Goal: Navigation & Orientation: Find specific page/section

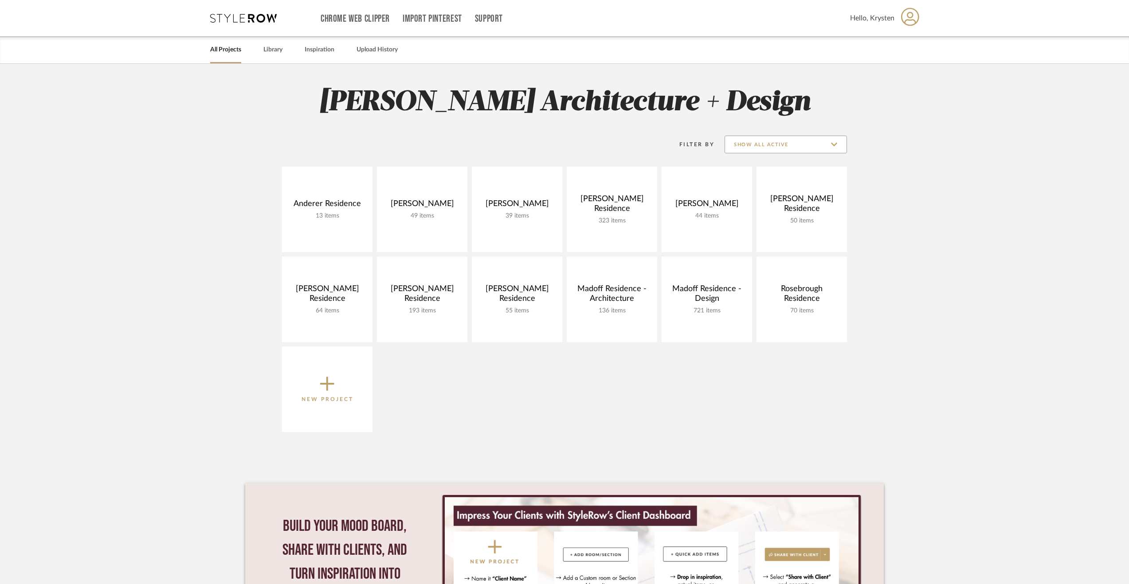
click at [753, 141] on input "Show All Active" at bounding box center [786, 145] width 122 height 18
click at [757, 212] on span "Archived" at bounding box center [786, 210] width 105 height 8
type input "Archived"
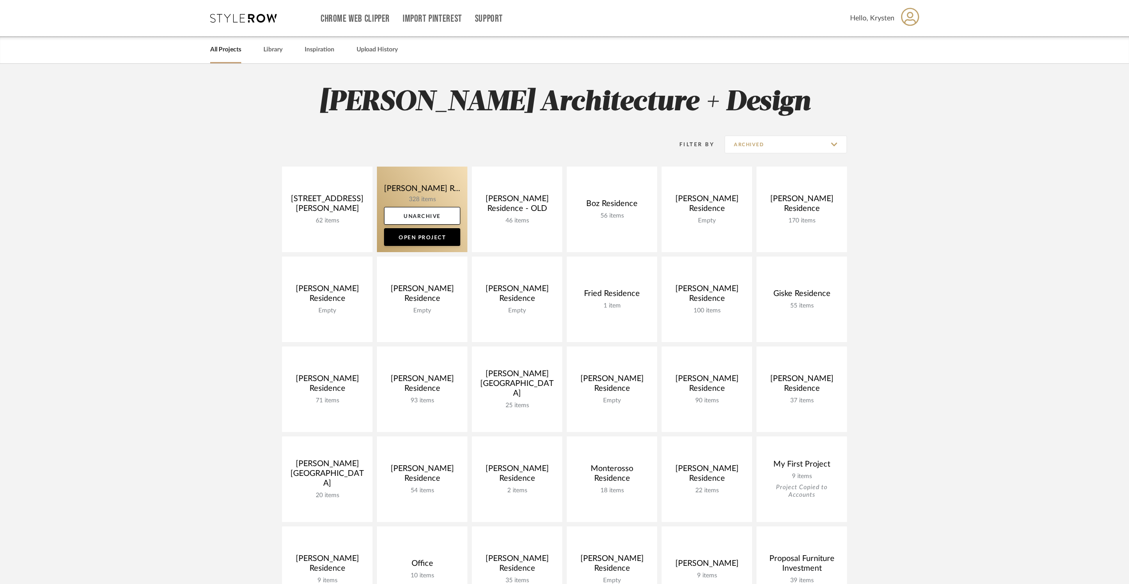
click at [408, 184] on link at bounding box center [422, 210] width 90 height 86
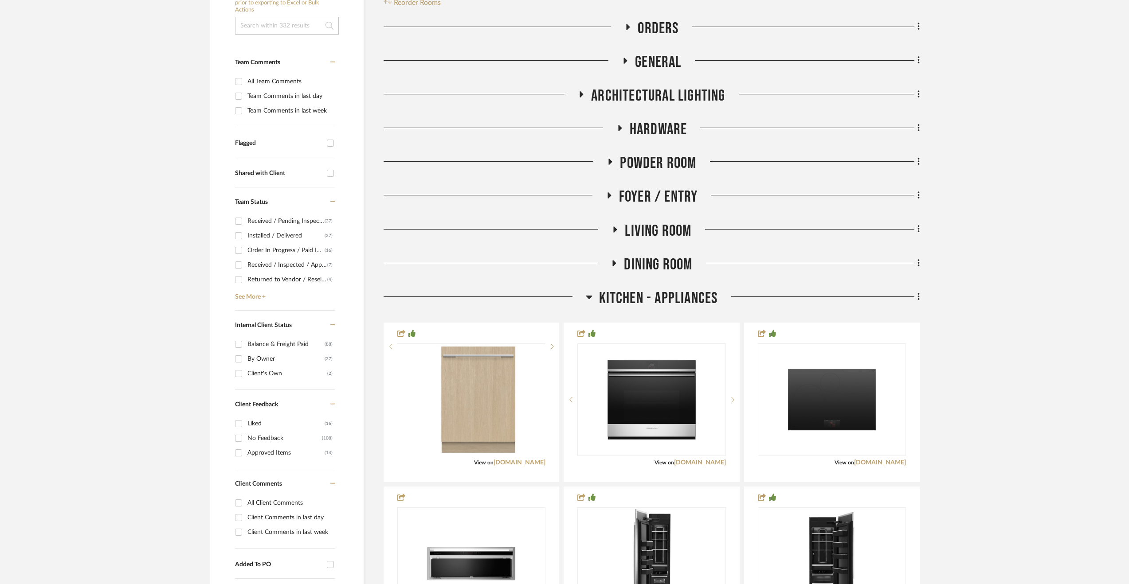
scroll to position [266, 0]
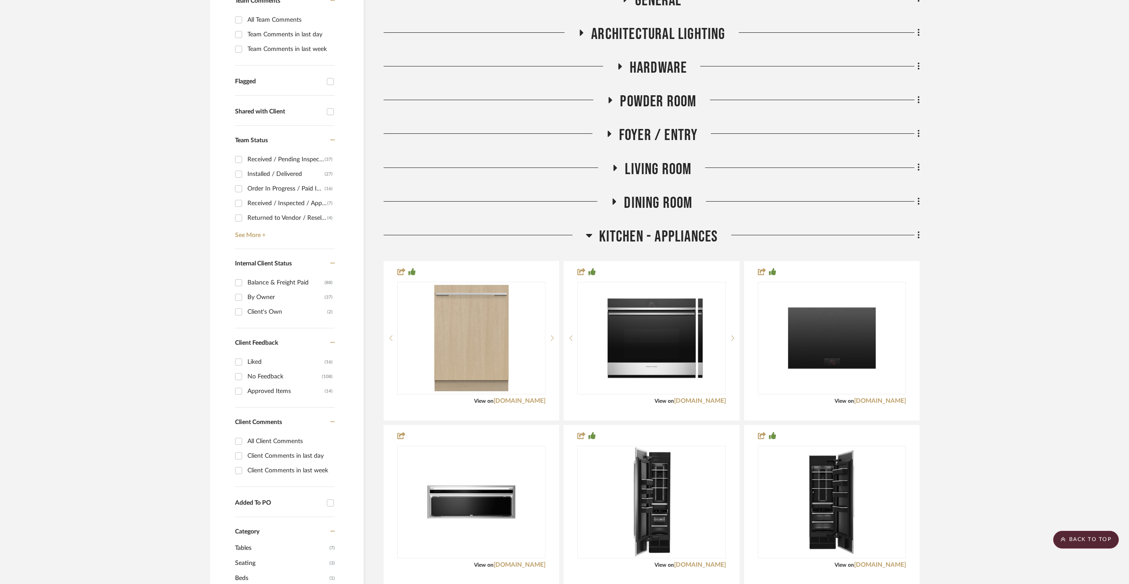
click at [646, 238] on span "Kitchen - Appliances" at bounding box center [658, 236] width 119 height 19
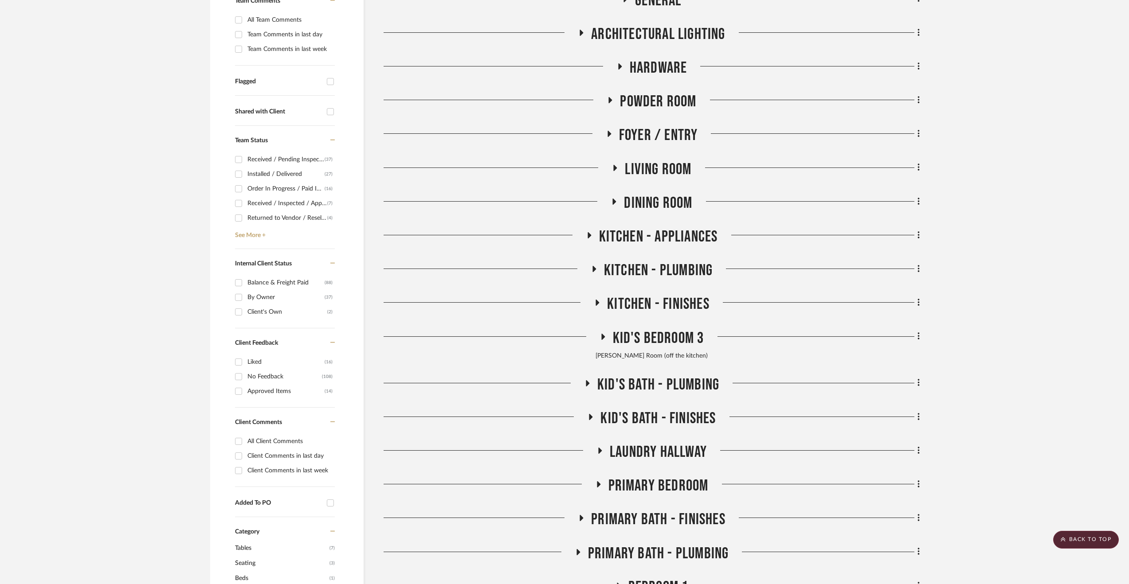
click at [640, 478] on span "Primary Bedroom" at bounding box center [658, 486] width 100 height 19
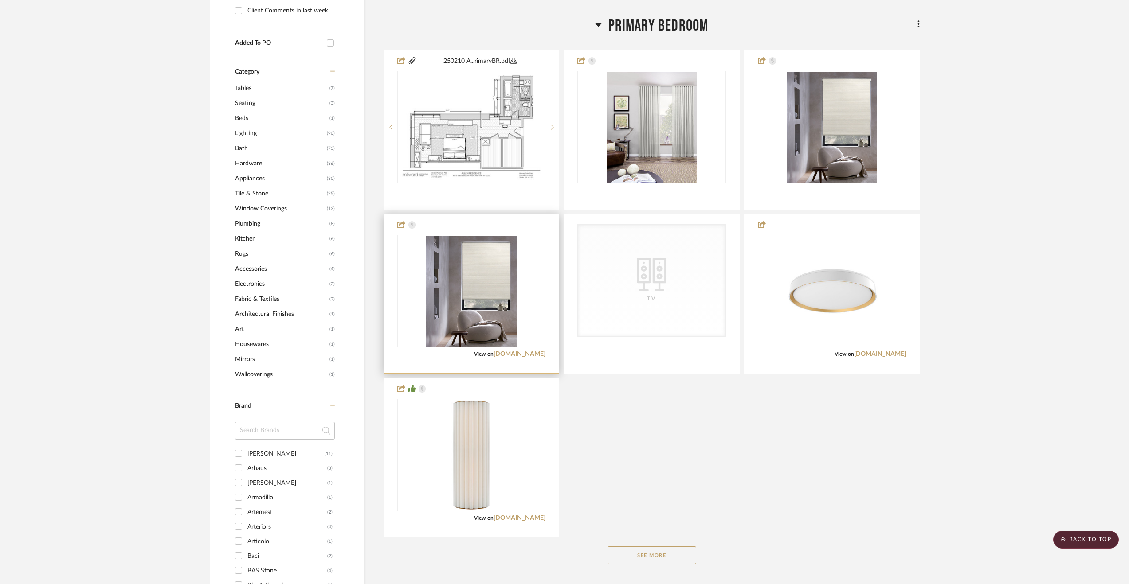
scroll to position [621, 0]
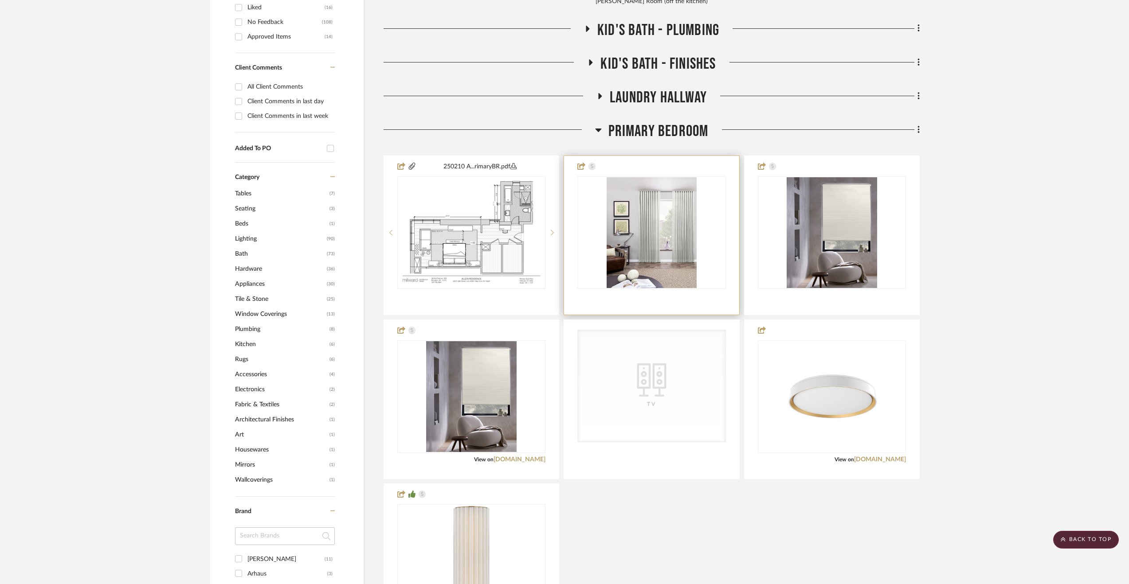
click at [669, 307] on div at bounding box center [651, 235] width 175 height 159
click at [585, 280] on div "0" at bounding box center [651, 233] width 147 height 112
click at [709, 202] on div "0" at bounding box center [651, 233] width 147 height 112
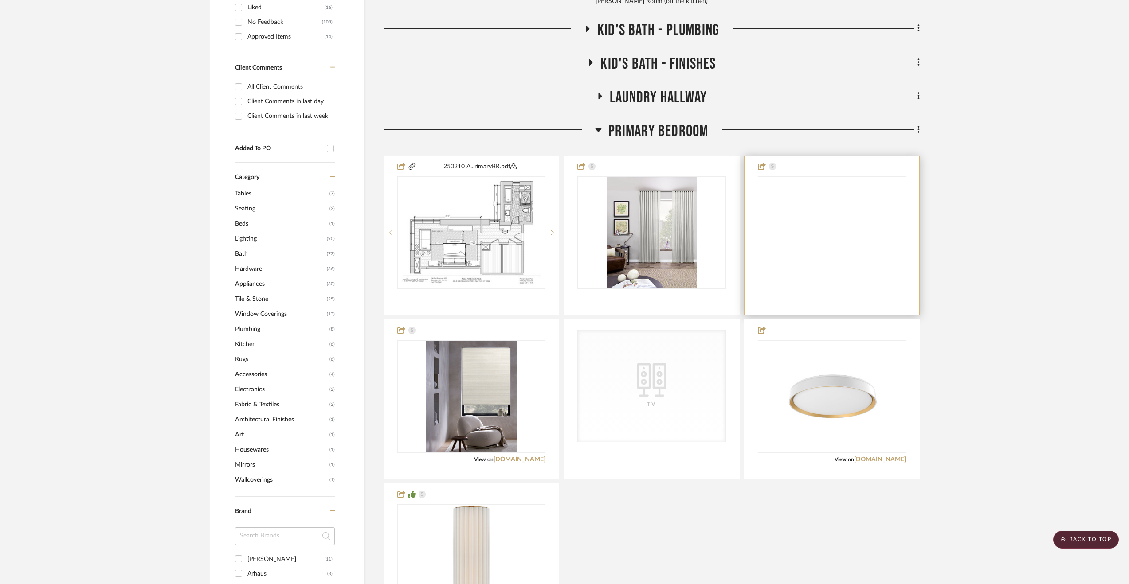
click at [0, 0] on img at bounding box center [0, 0] width 0 height 0
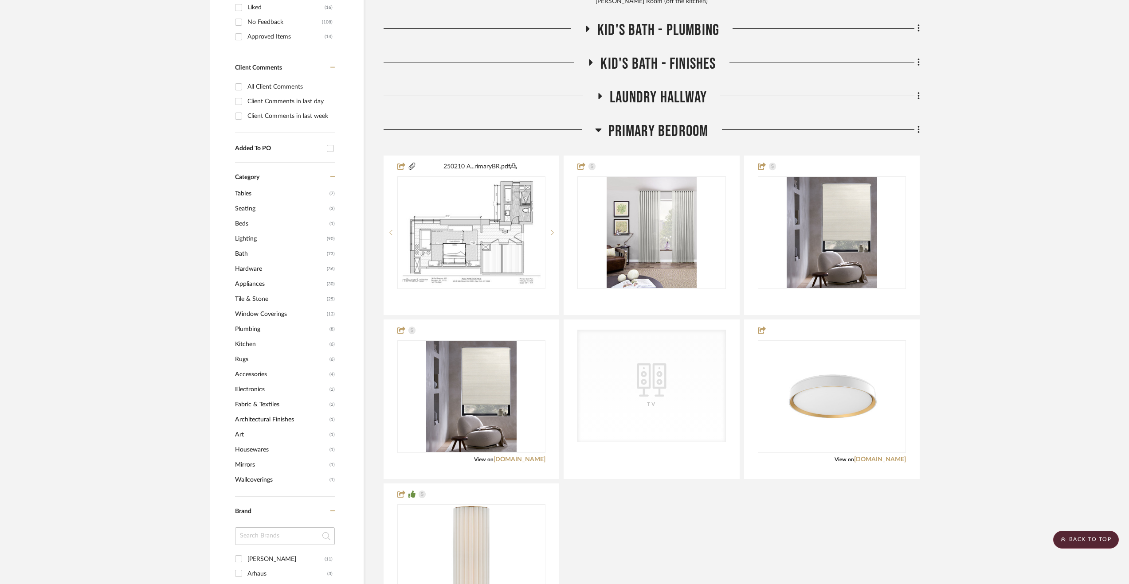
click at [639, 87] on div "Orders General Architectural Lighting Hardware Powder Room Foyer / Entry Living…" at bounding box center [652, 279] width 536 height 1352
click at [633, 94] on span "Laundry Hallway" at bounding box center [658, 97] width 97 height 19
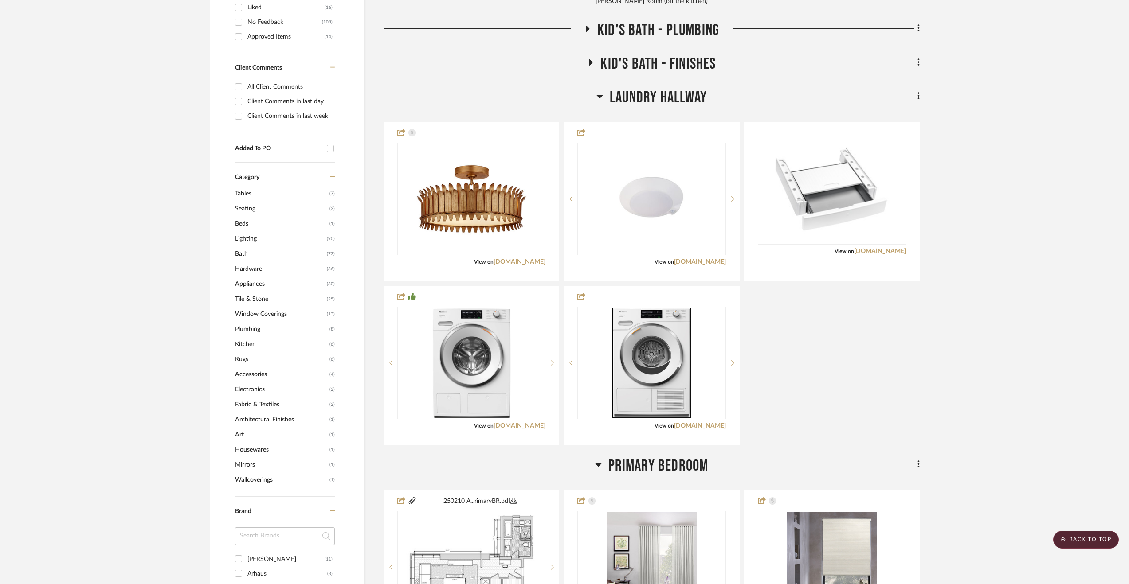
click at [620, 94] on span "Laundry Hallway" at bounding box center [658, 97] width 97 height 19
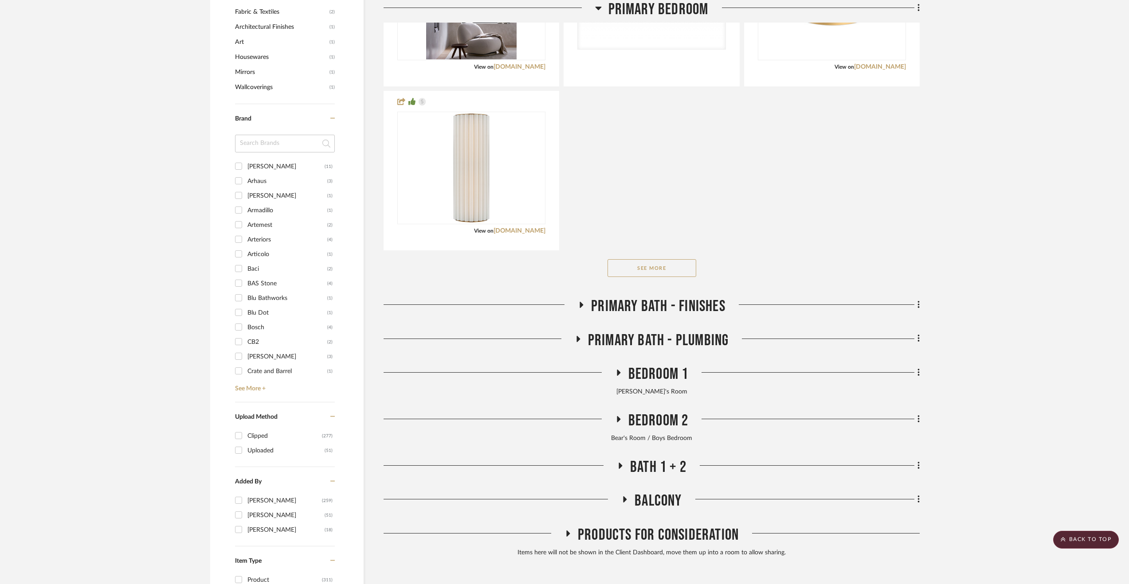
scroll to position [1064, 0]
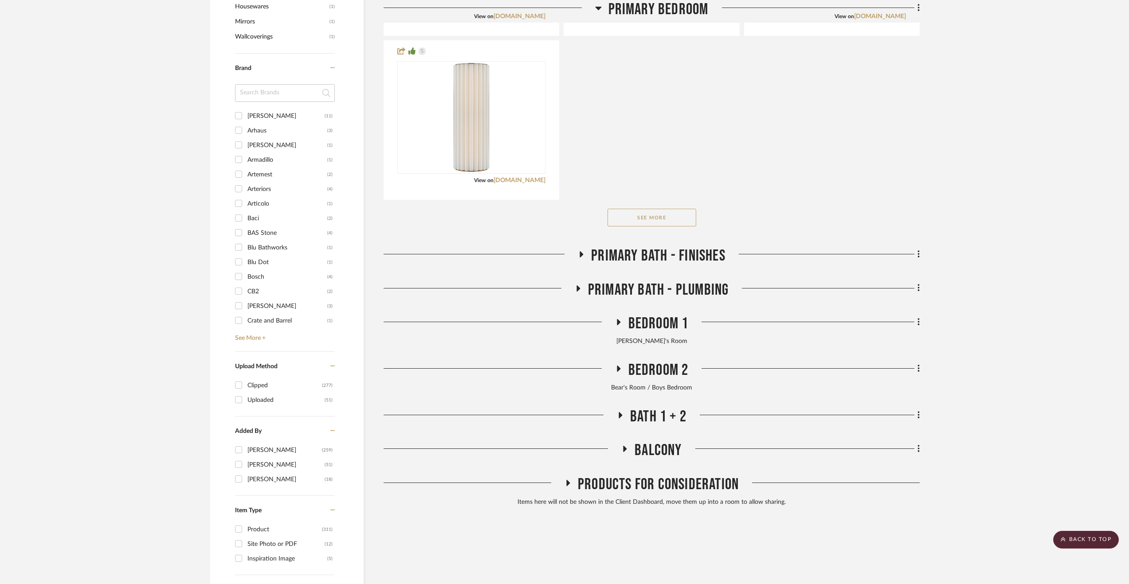
click at [693, 247] on span "Primary Bath - Finishes" at bounding box center [658, 256] width 134 height 19
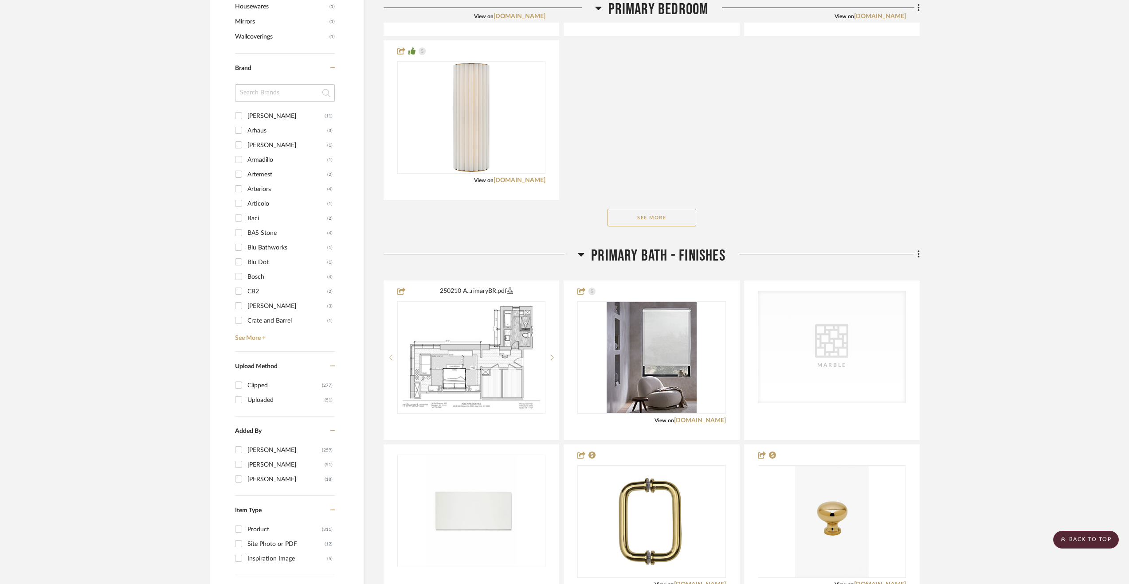
click at [684, 251] on span "Primary Bath - Finishes" at bounding box center [658, 256] width 134 height 19
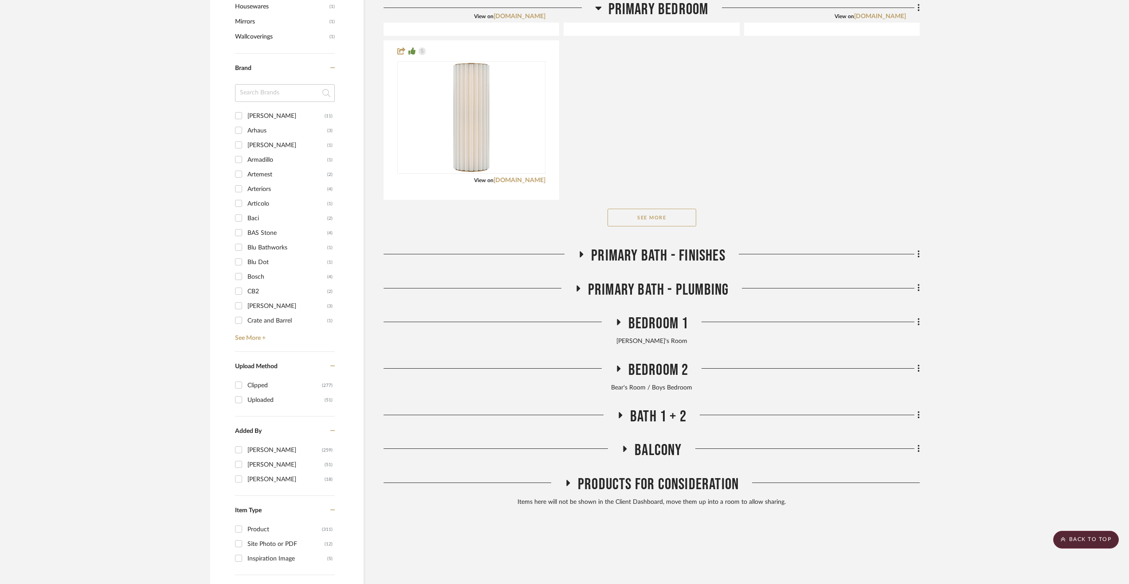
click at [663, 293] on span "Primary Bath - Plumbing" at bounding box center [658, 290] width 141 height 19
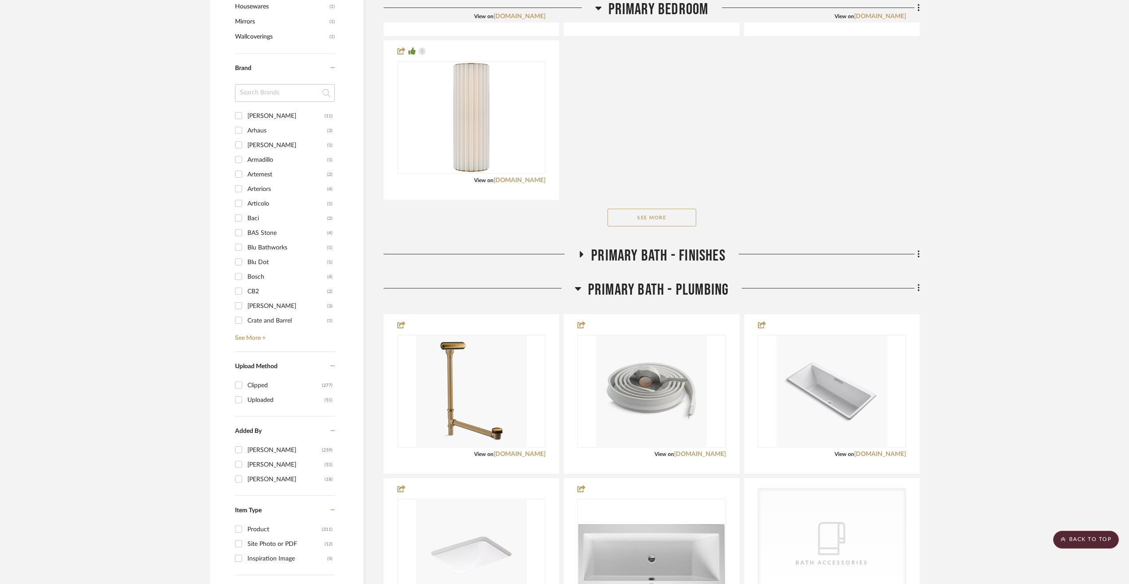
click at [662, 293] on span "Primary Bath - Plumbing" at bounding box center [658, 290] width 141 height 19
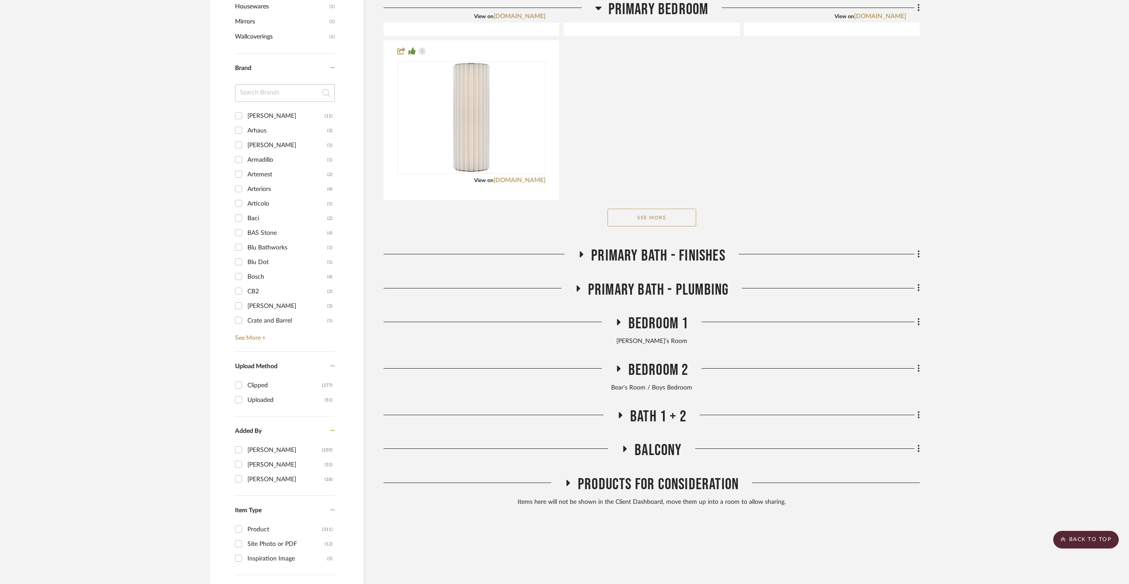
click at [641, 322] on span "Bedroom 1" at bounding box center [658, 323] width 60 height 19
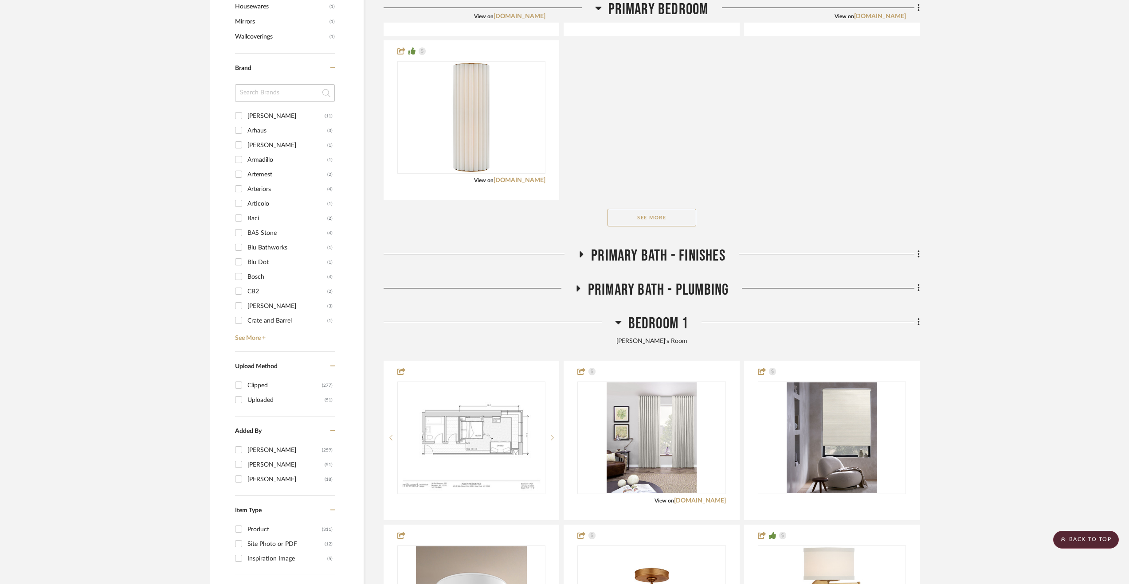
click at [640, 322] on span "Bedroom 1" at bounding box center [658, 323] width 60 height 19
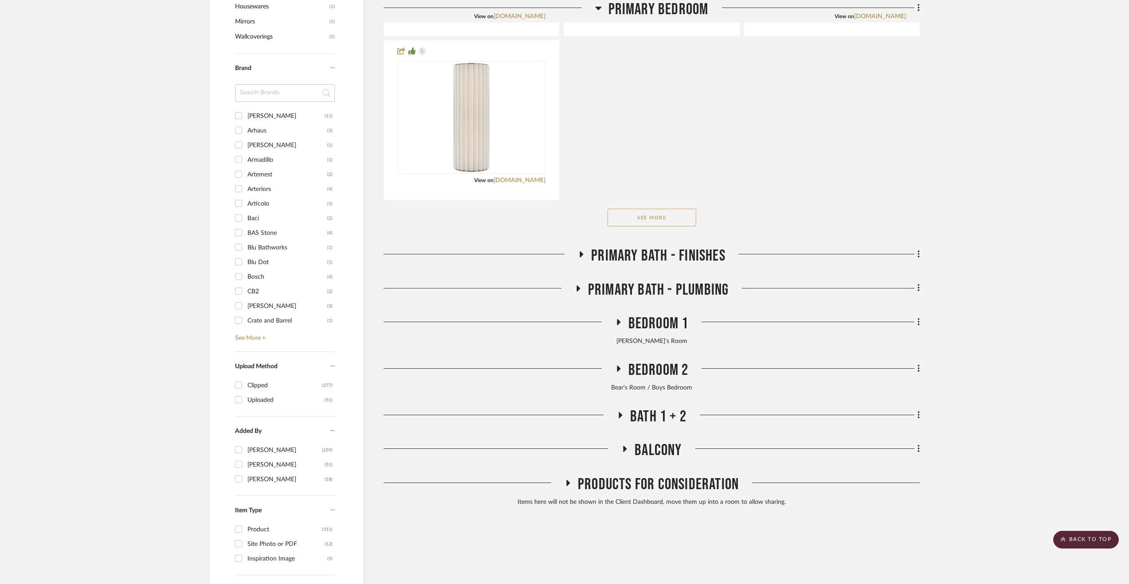
click at [640, 322] on span "Bedroom 1" at bounding box center [658, 323] width 60 height 19
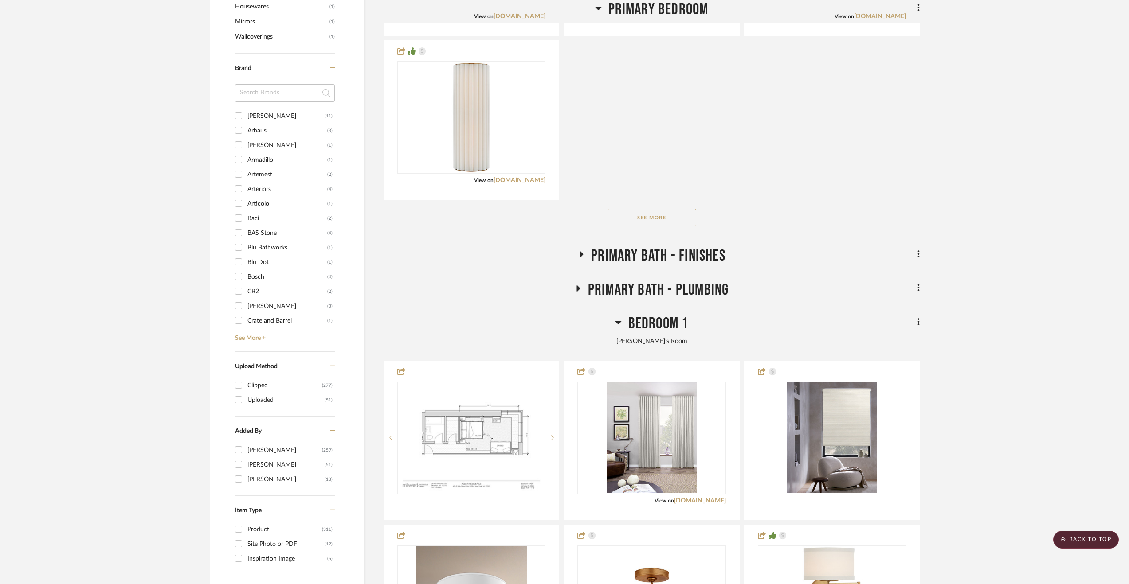
click at [640, 322] on span "Bedroom 1" at bounding box center [658, 323] width 60 height 19
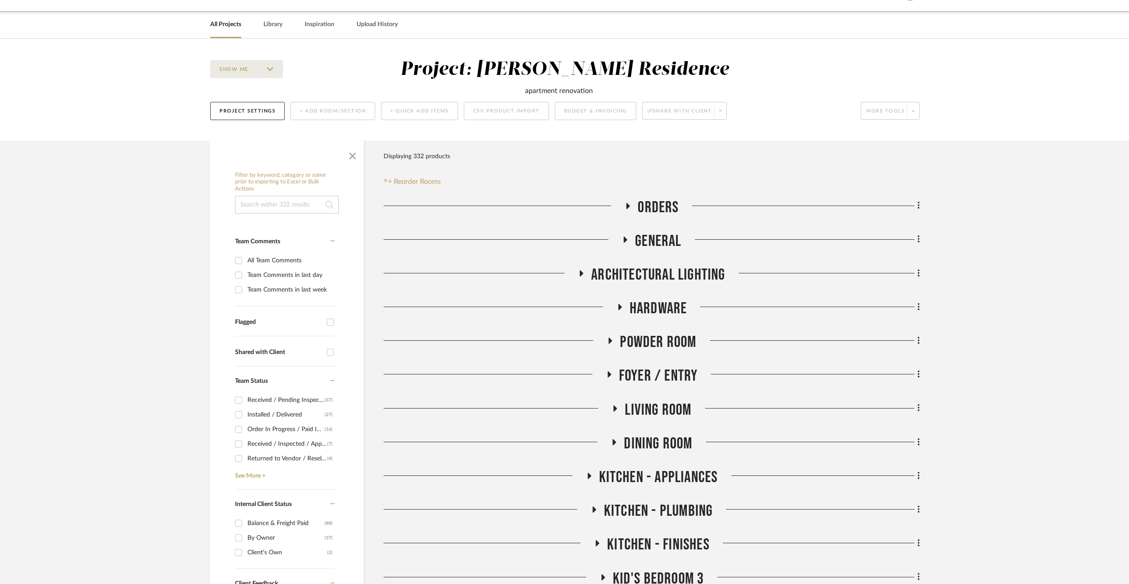
scroll to position [0, 0]
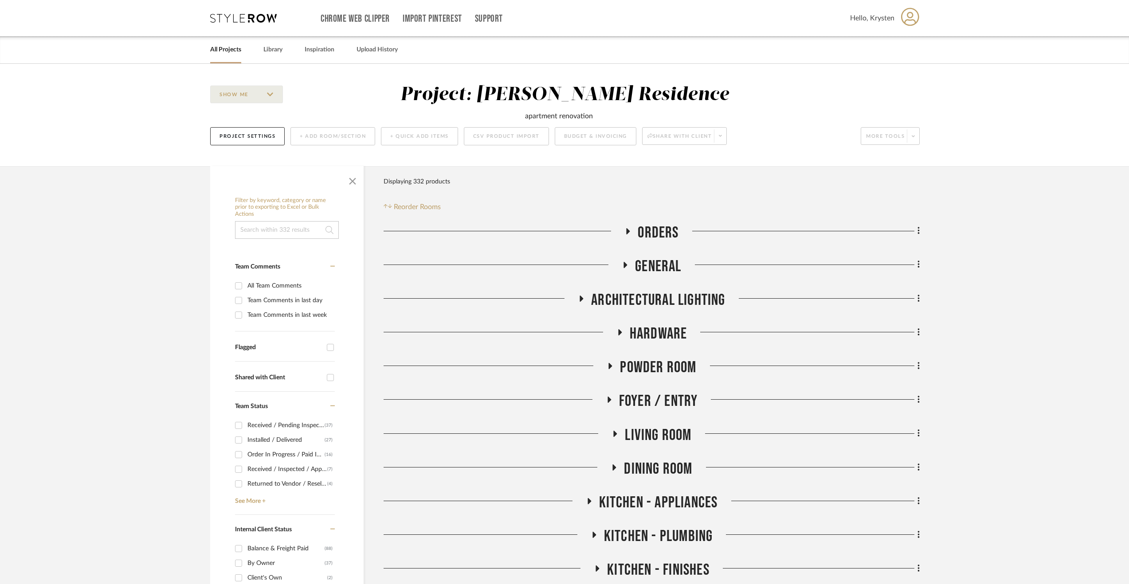
click at [662, 233] on span "Orders" at bounding box center [658, 232] width 41 height 19
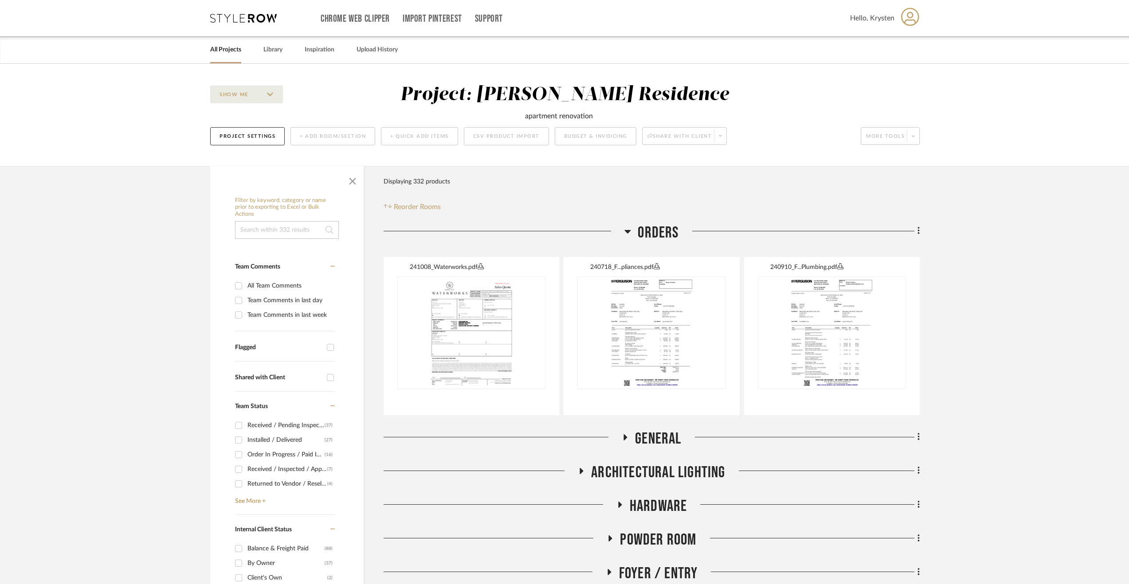
click at [661, 233] on span "Orders" at bounding box center [658, 232] width 41 height 19
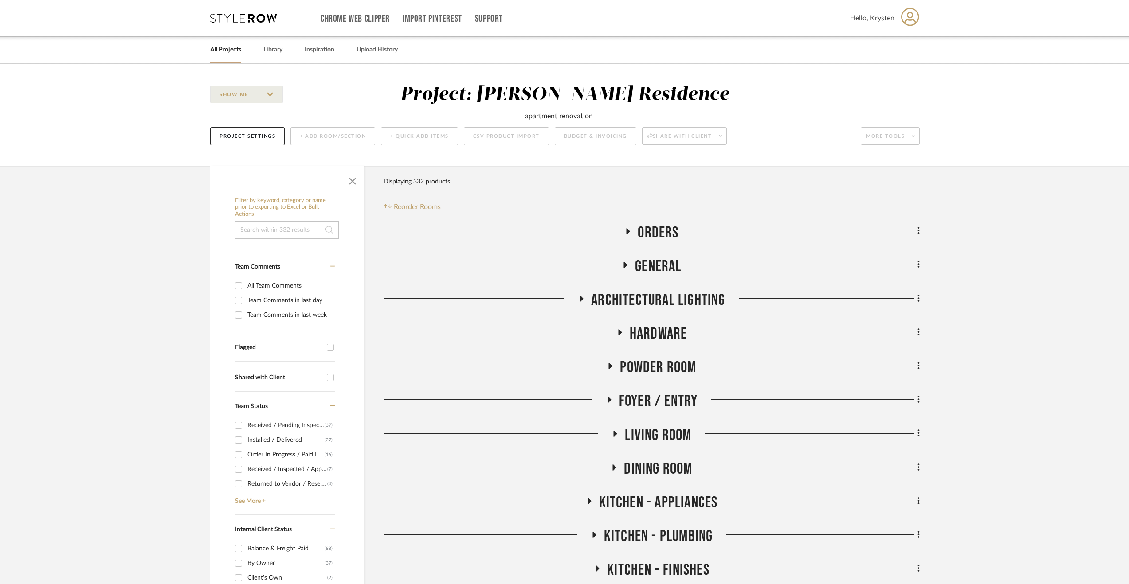
click at [646, 269] on span "General" at bounding box center [658, 266] width 46 height 19
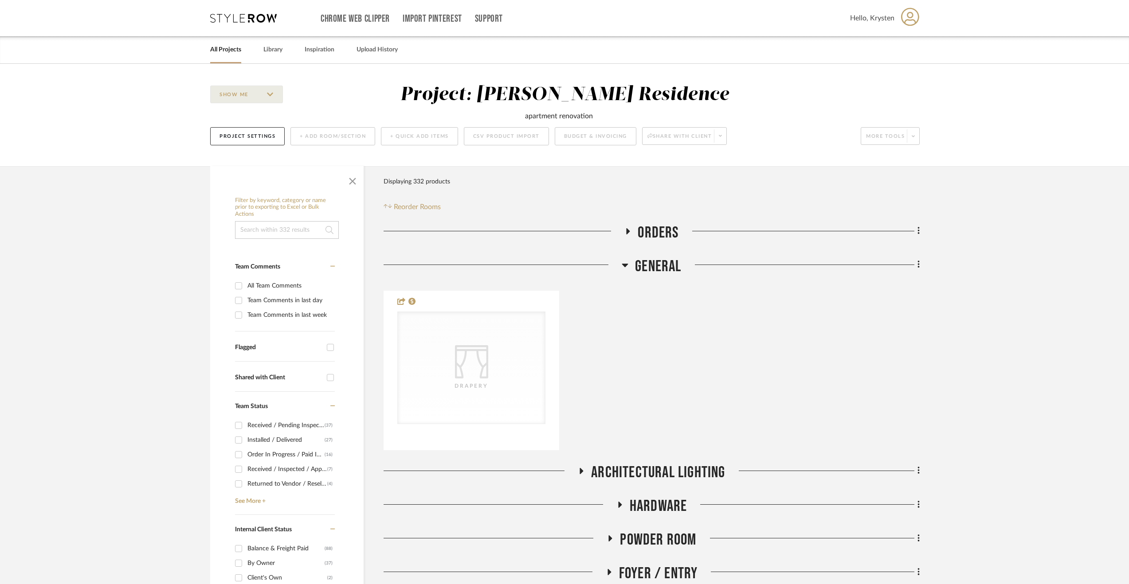
click at [645, 269] on span "General" at bounding box center [658, 266] width 46 height 19
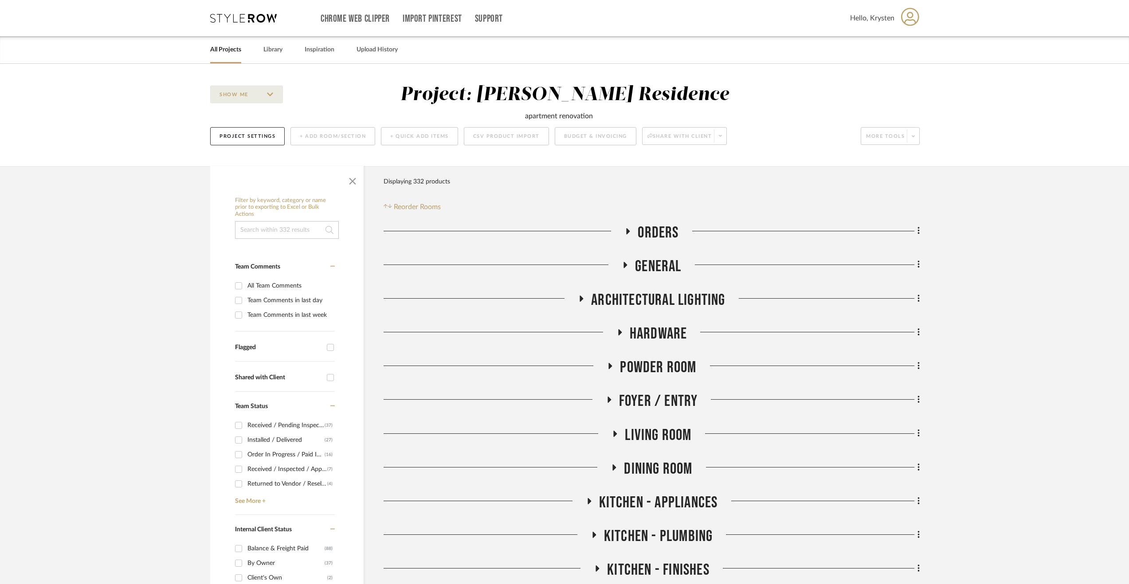
click at [666, 294] on span "Architectural Lighting" at bounding box center [658, 300] width 134 height 19
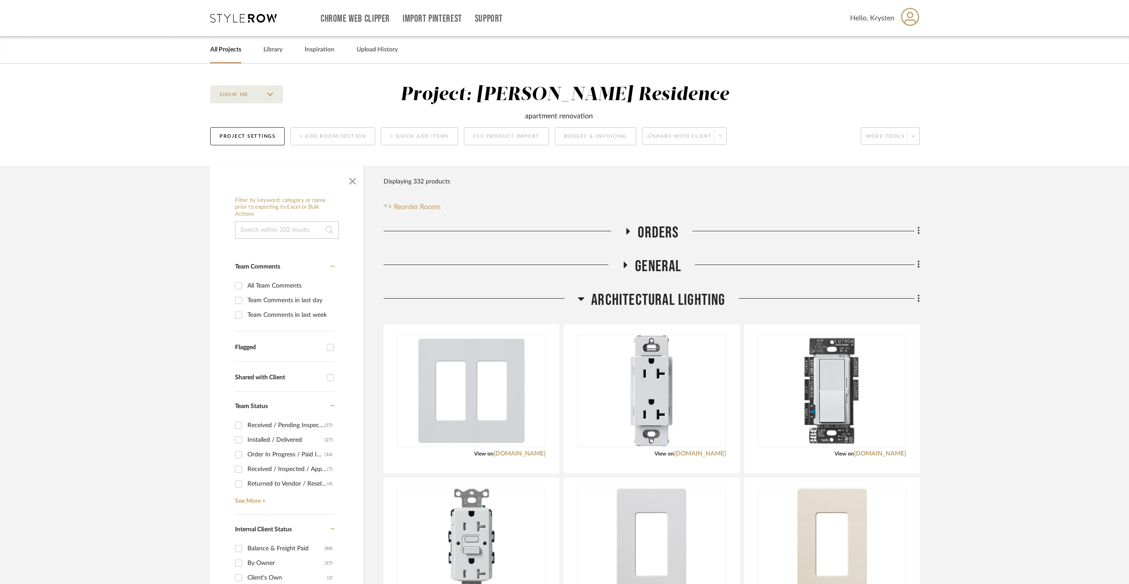
click at [656, 291] on span "Architectural Lighting" at bounding box center [658, 300] width 134 height 19
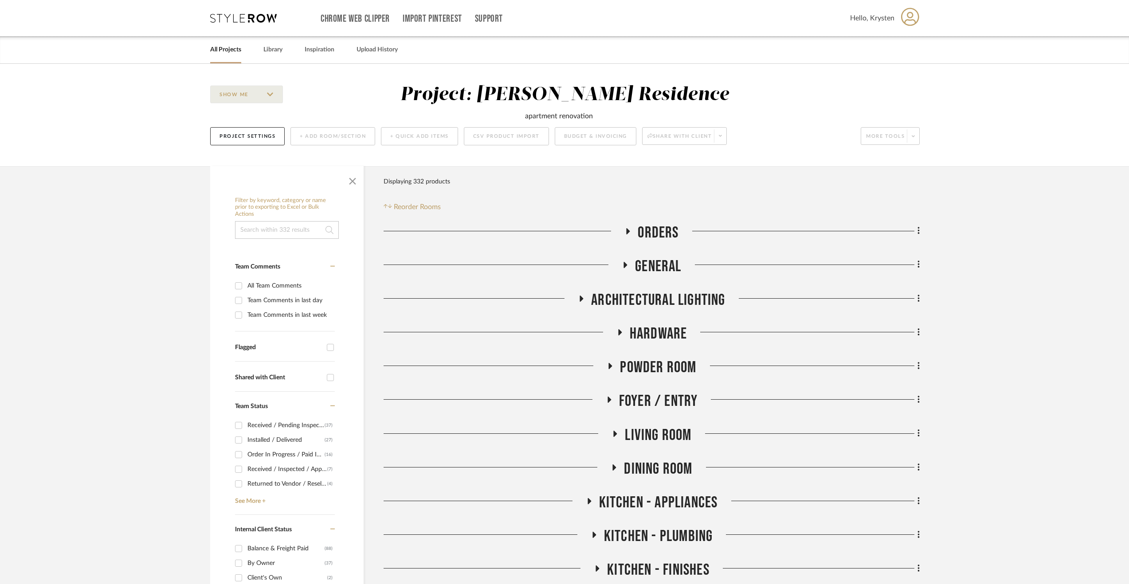
click at [665, 332] on span "Hardware" at bounding box center [659, 334] width 58 height 19
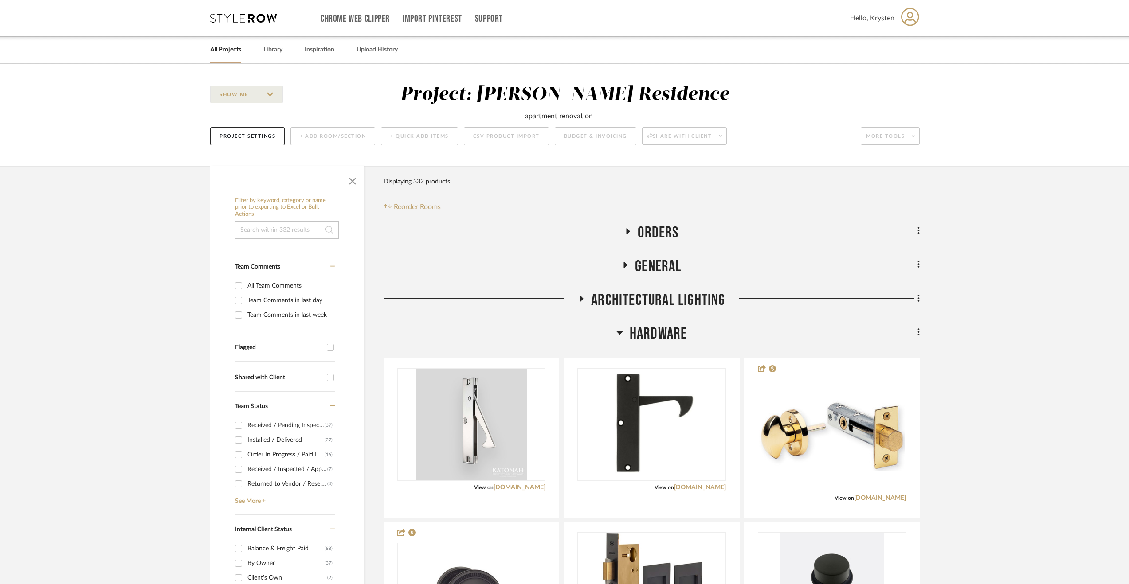
click at [665, 332] on span "Hardware" at bounding box center [659, 334] width 58 height 19
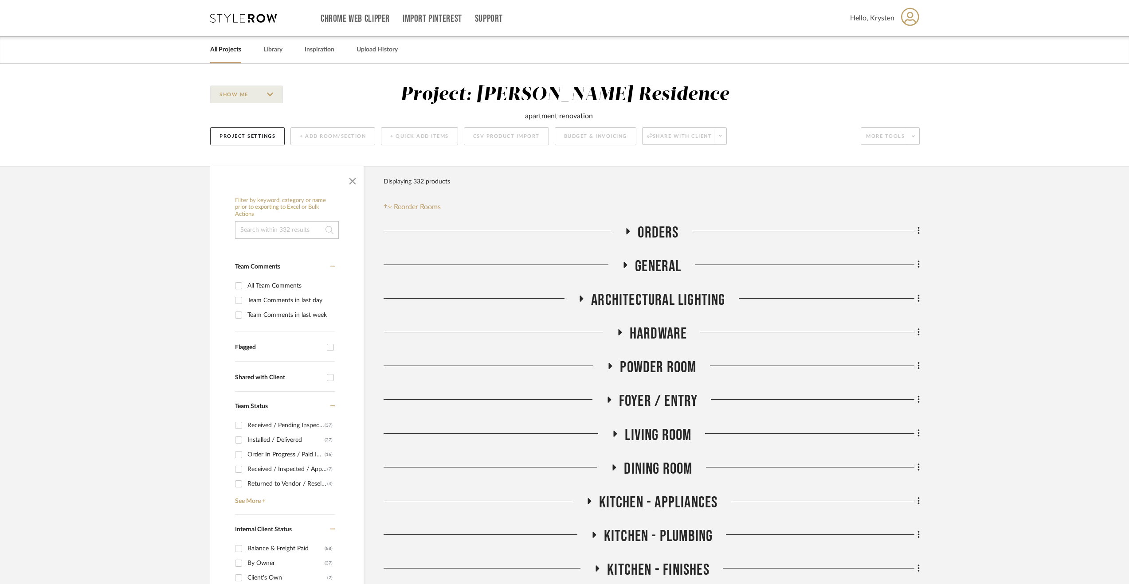
click at [665, 368] on span "Powder Room" at bounding box center [658, 367] width 76 height 19
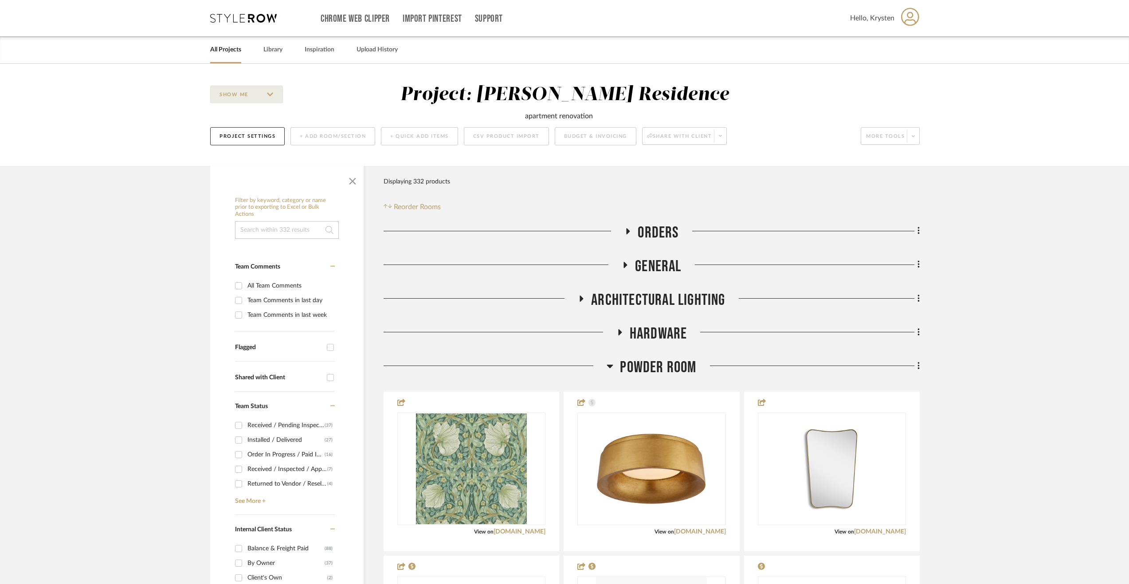
click at [659, 365] on span "Powder Room" at bounding box center [658, 367] width 76 height 19
